Goal: Task Accomplishment & Management: Manage account settings

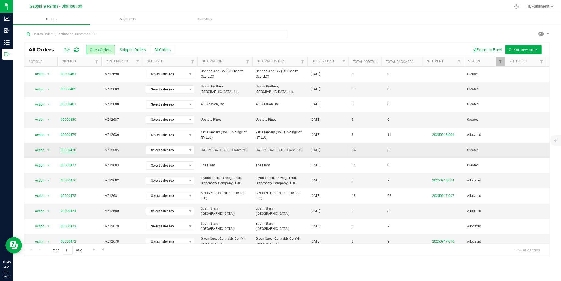
click at [68, 150] on link "00000478" at bounding box center [68, 149] width 15 height 5
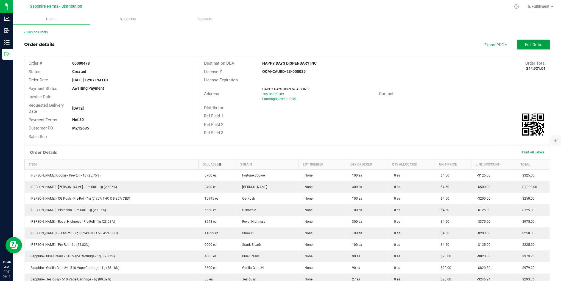
click at [533, 44] on span "Edit Order" at bounding box center [533, 44] width 17 height 4
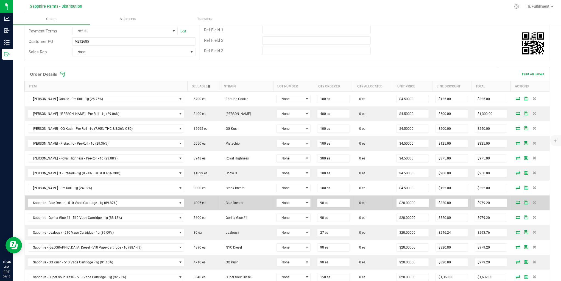
scroll to position [91, 0]
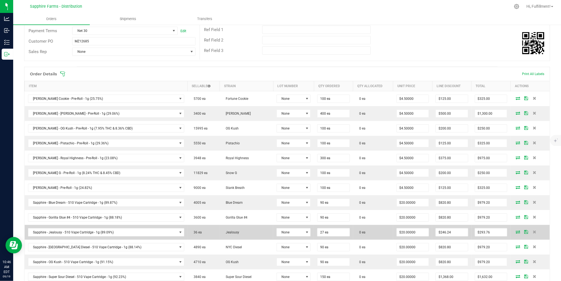
click at [516, 232] on icon at bounding box center [518, 231] width 4 height 3
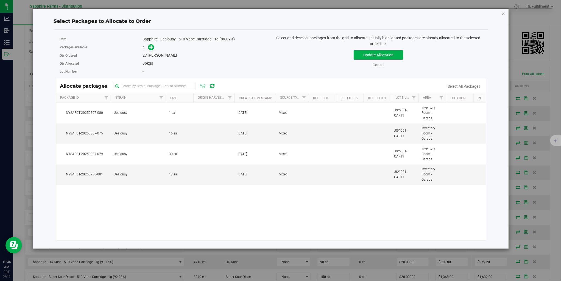
click at [504, 14] on icon "button" at bounding box center [504, 13] width 4 height 7
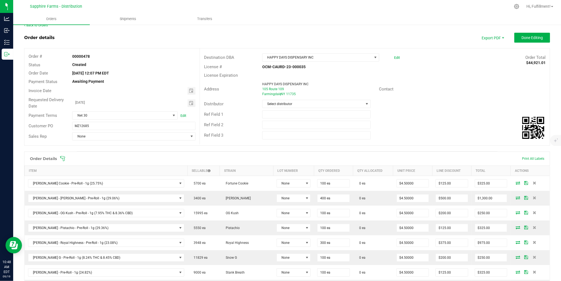
scroll to position [0, 0]
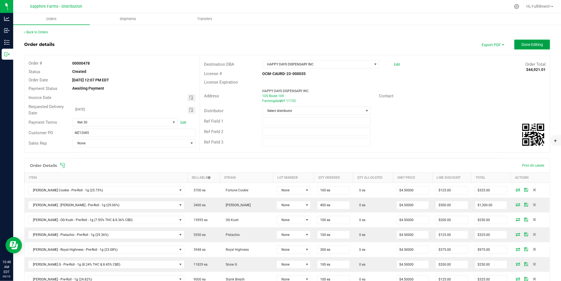
click at [526, 46] on span "Done Editing" at bounding box center [531, 44] width 21 height 4
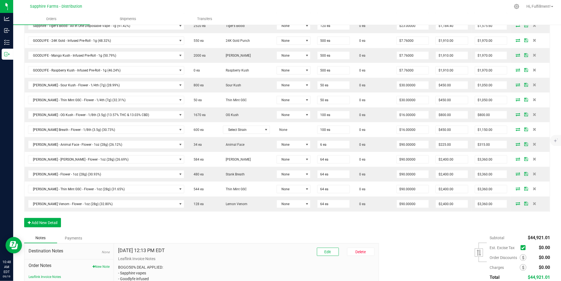
scroll to position [488, 0]
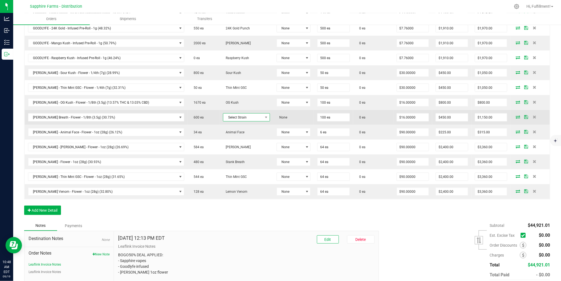
click at [263, 119] on span at bounding box center [266, 117] width 7 height 8
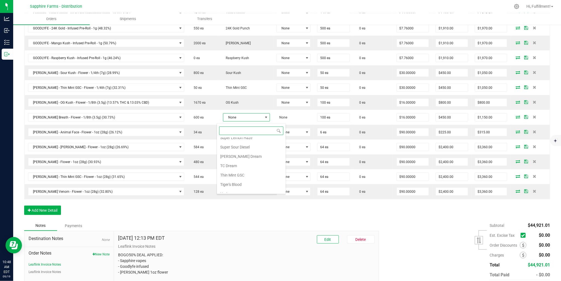
scroll to position [525, 0]
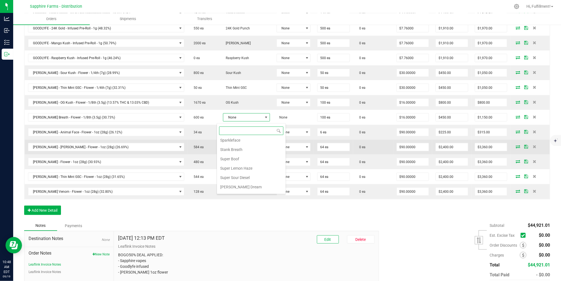
click at [233, 152] on li "Stank Breath" at bounding box center [251, 149] width 69 height 9
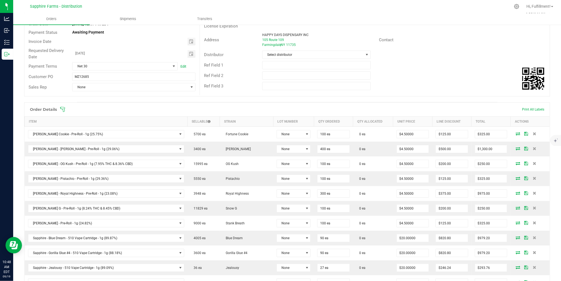
scroll to position [0, 0]
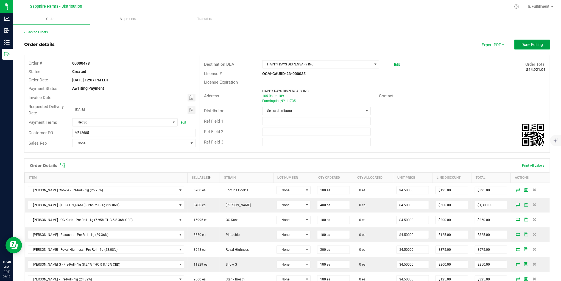
click at [529, 44] on span "Done Editing" at bounding box center [531, 44] width 21 height 4
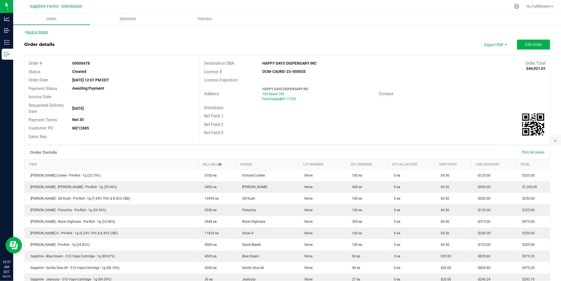
click at [39, 31] on link "Back to Orders" at bounding box center [36, 32] width 24 height 4
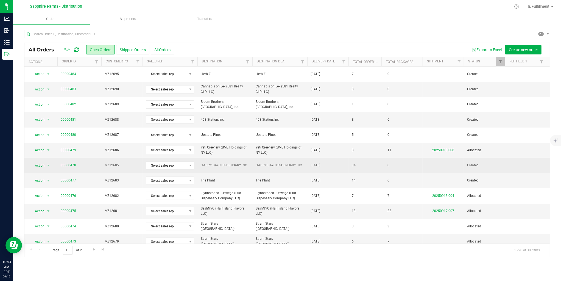
click at [136, 166] on span "MZ12685" at bounding box center [122, 165] width 35 height 5
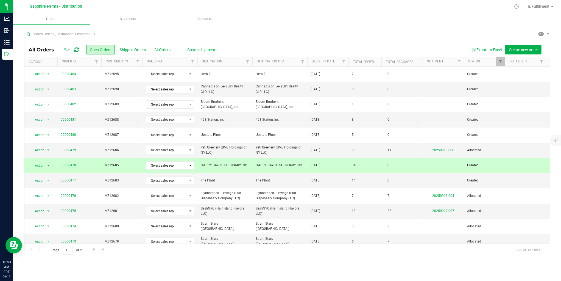
click at [72, 165] on link "00000478" at bounding box center [68, 165] width 15 height 5
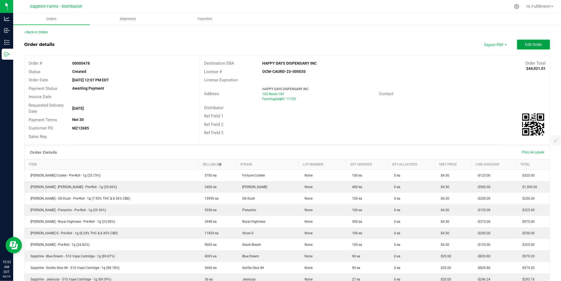
click at [531, 43] on span "Edit Order" at bounding box center [533, 44] width 17 height 4
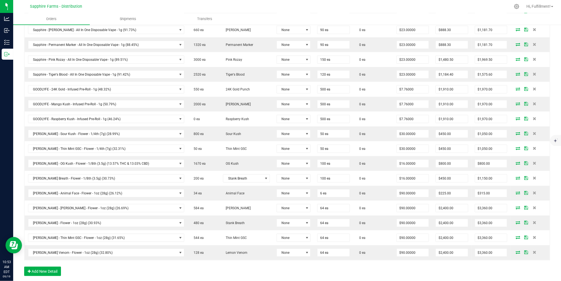
scroll to position [457, 0]
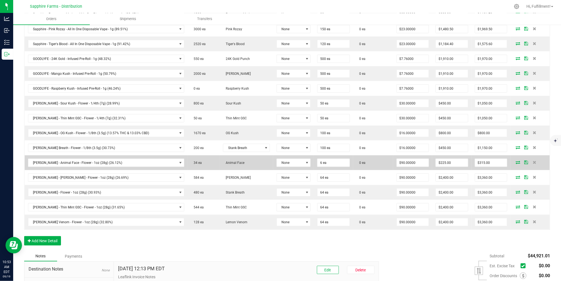
click at [516, 164] on icon at bounding box center [518, 161] width 4 height 3
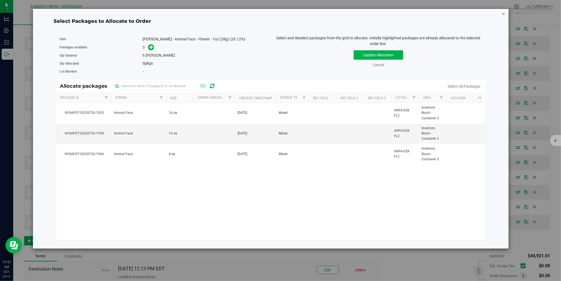
click at [503, 14] on icon "button" at bounding box center [504, 13] width 4 height 7
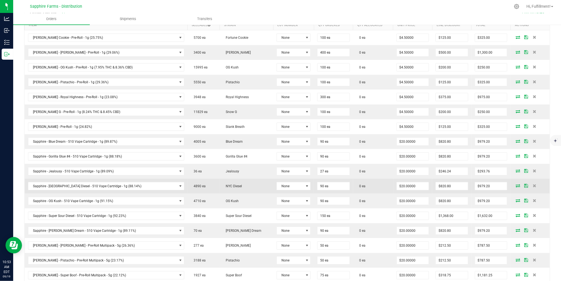
scroll to position [0, 0]
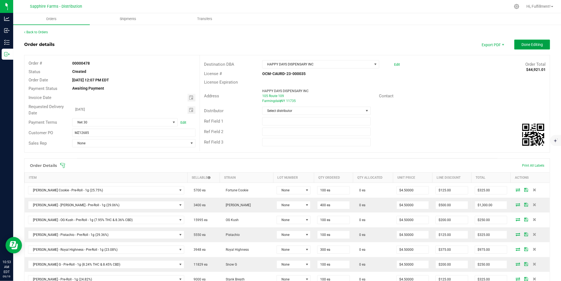
click at [540, 42] on button "Done Editing" at bounding box center [532, 45] width 36 height 10
